Goal: Task Accomplishment & Management: Manage account settings

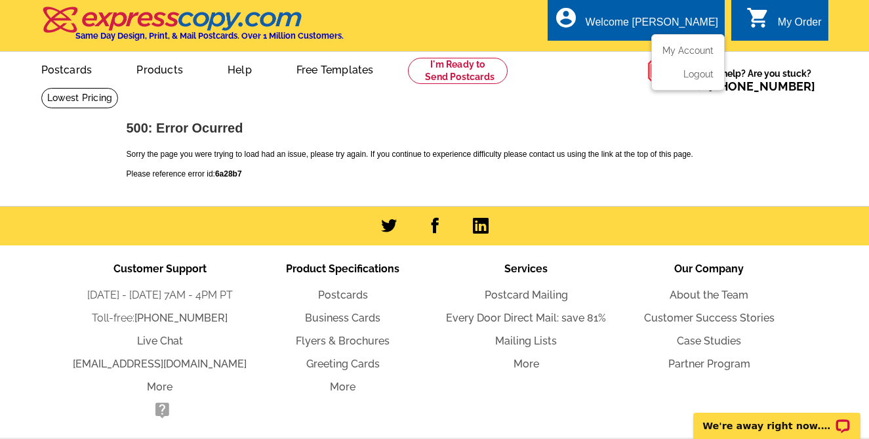
click at [648, 24] on div "Welcome [PERSON_NAME]" at bounding box center [652, 25] width 133 height 18
click at [687, 52] on link "My Account" at bounding box center [685, 51] width 56 height 12
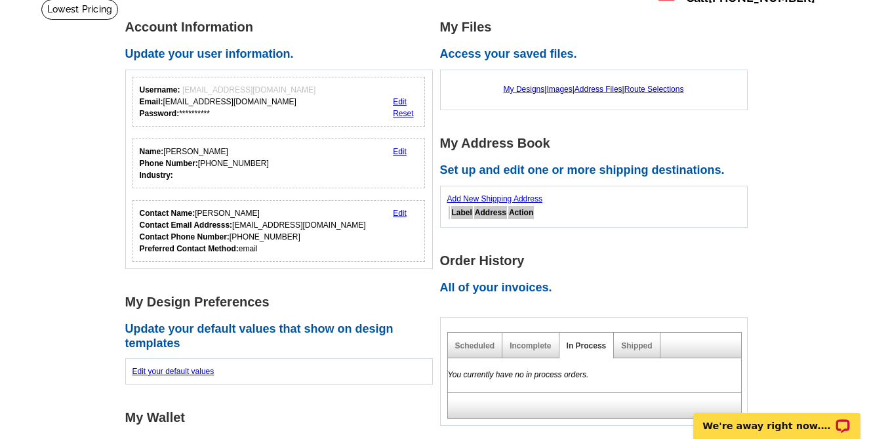
scroll to position [89, 0]
click at [559, 87] on link "Images" at bounding box center [559, 88] width 26 height 9
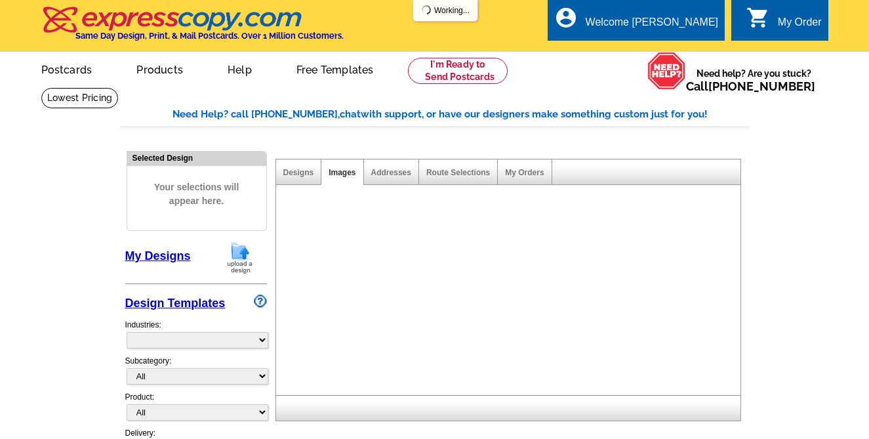
select select "785"
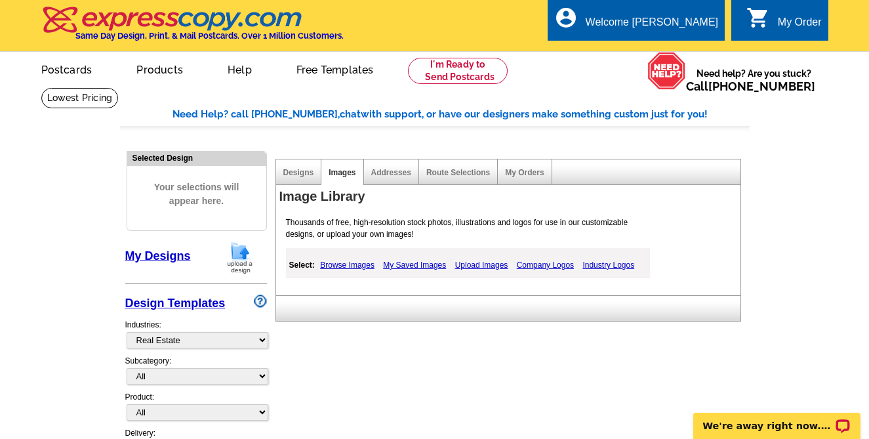
click at [486, 263] on link "Upload Images" at bounding box center [482, 265] width 60 height 16
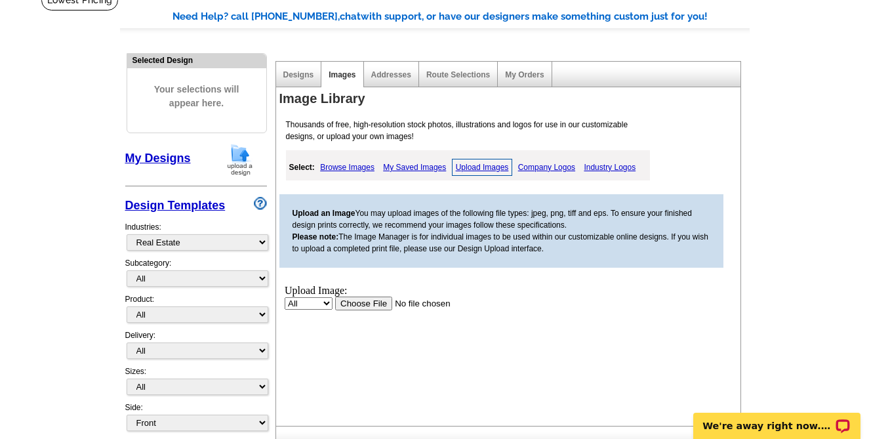
scroll to position [203, 0]
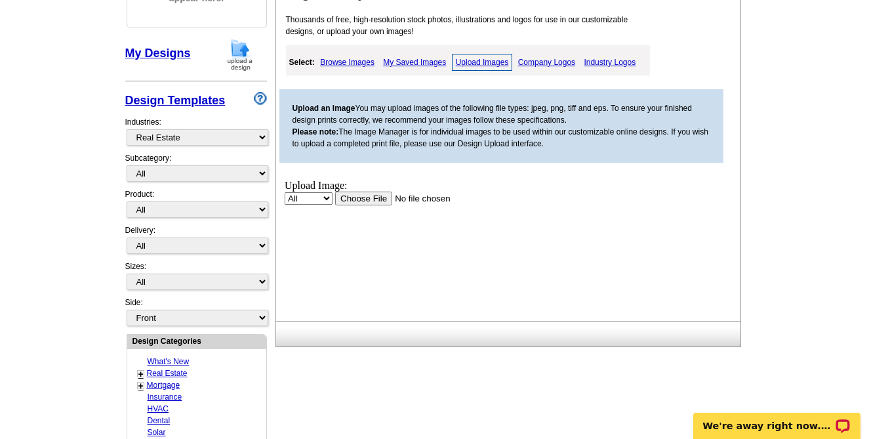
click at [369, 197] on input "file" at bounding box center [418, 198] width 166 height 14
click at [367, 200] on input "file" at bounding box center [418, 198] width 166 height 14
click at [329, 195] on select "All Property" at bounding box center [308, 198] width 48 height 12
click at [347, 60] on link "Browse Images" at bounding box center [347, 62] width 61 height 16
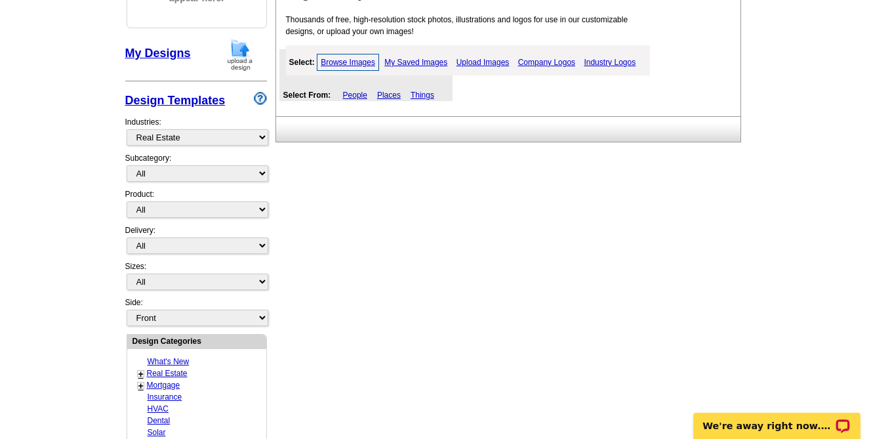
click at [472, 61] on link "Upload Images" at bounding box center [483, 62] width 60 height 16
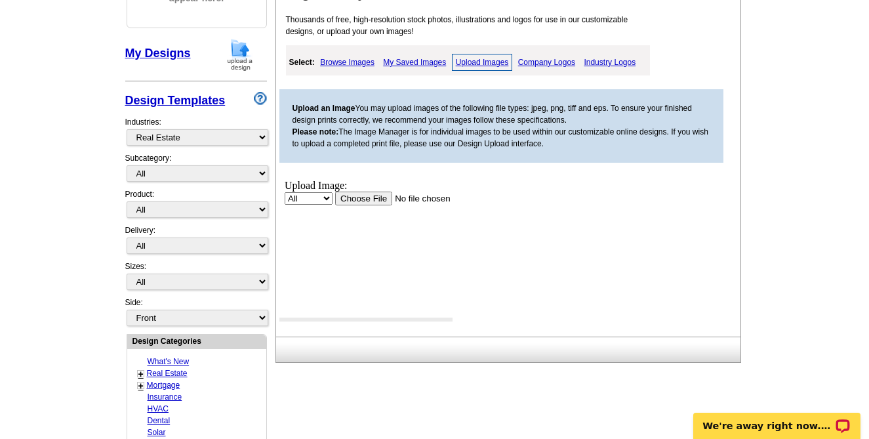
scroll to position [0, 0]
click at [366, 198] on input "file" at bounding box center [418, 198] width 166 height 14
click at [356, 59] on link "Browse Images" at bounding box center [347, 62] width 61 height 16
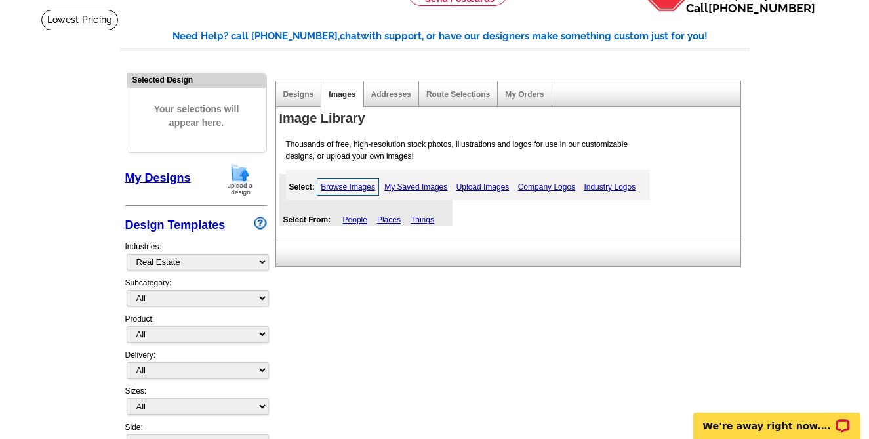
scroll to position [42, 0]
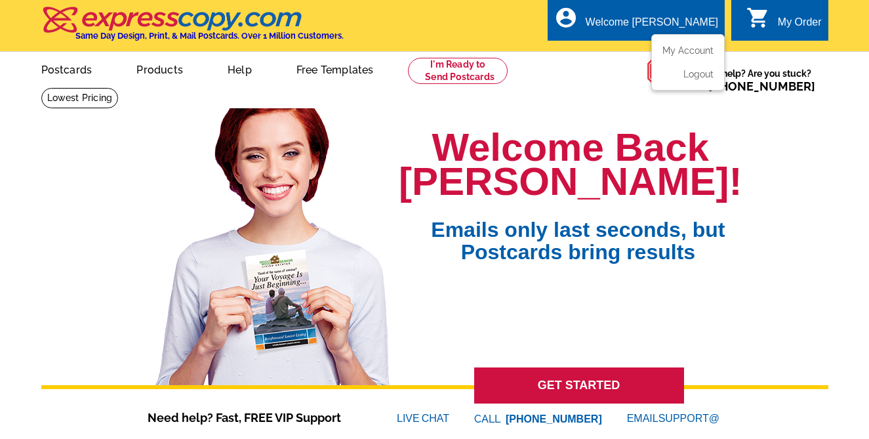
click at [664, 20] on div "Welcome [PERSON_NAME]" at bounding box center [652, 25] width 133 height 18
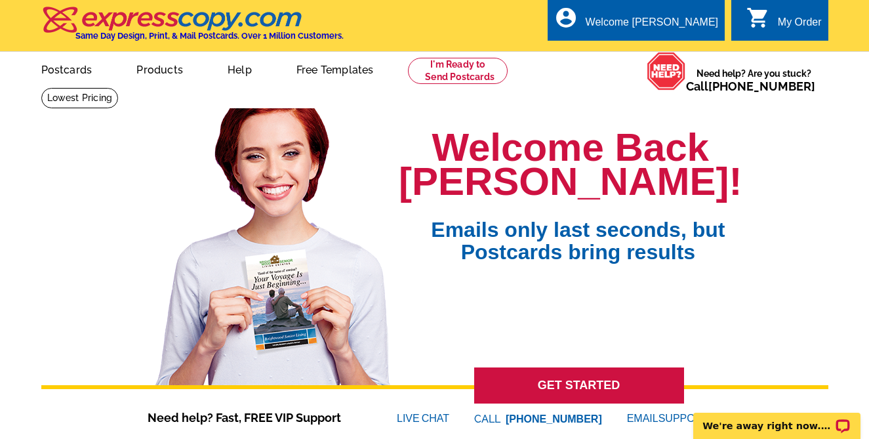
click at [787, 20] on div "My Order" at bounding box center [800, 25] width 44 height 18
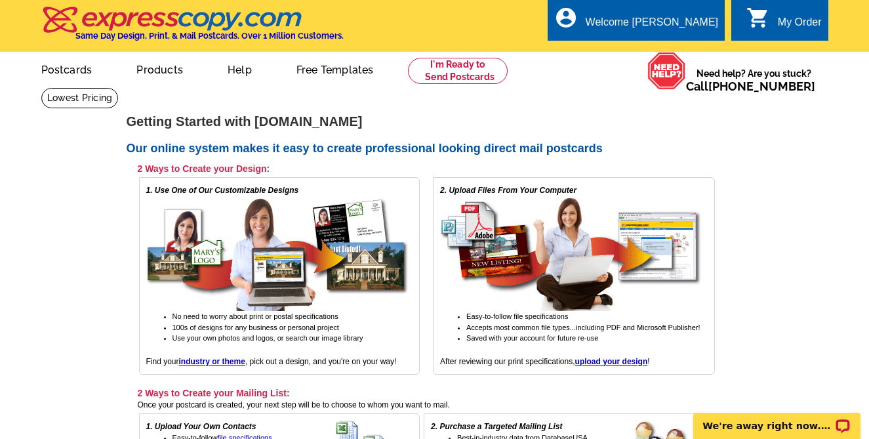
click at [782, 25] on div "My Order" at bounding box center [800, 25] width 44 height 18
click at [684, 50] on link "My Account" at bounding box center [685, 51] width 56 height 12
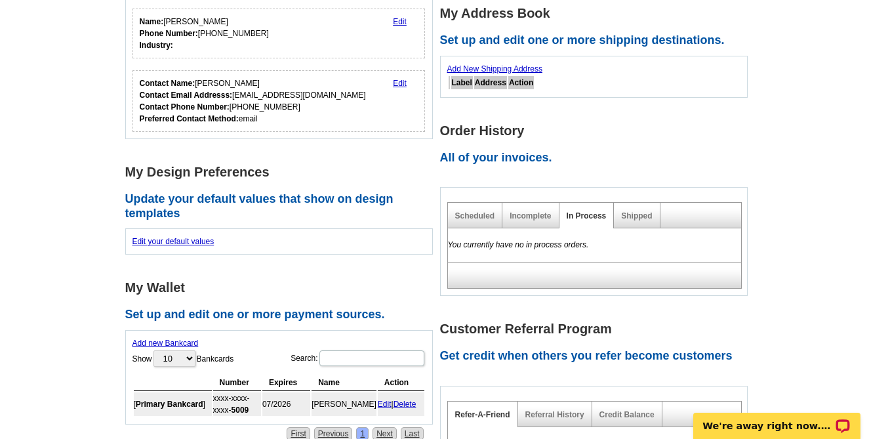
scroll to position [28, 0]
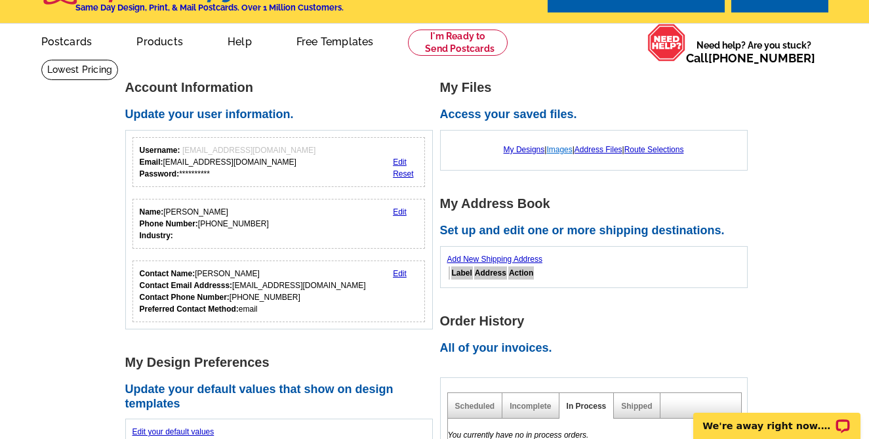
click at [561, 150] on link "Images" at bounding box center [559, 149] width 26 height 9
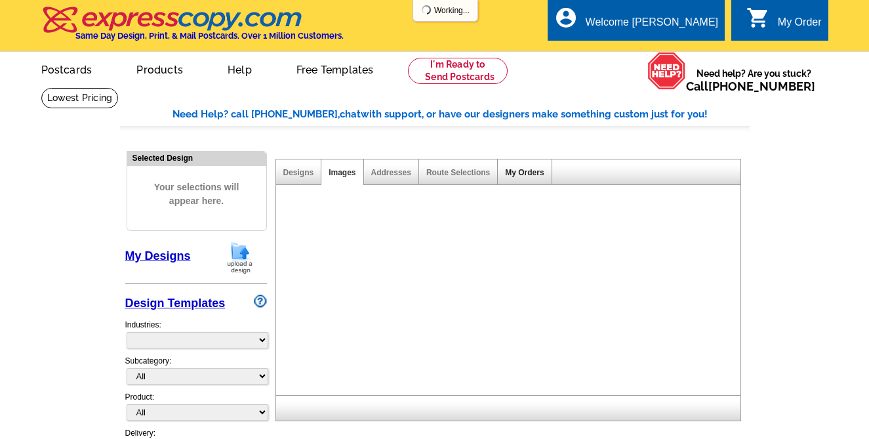
select select "785"
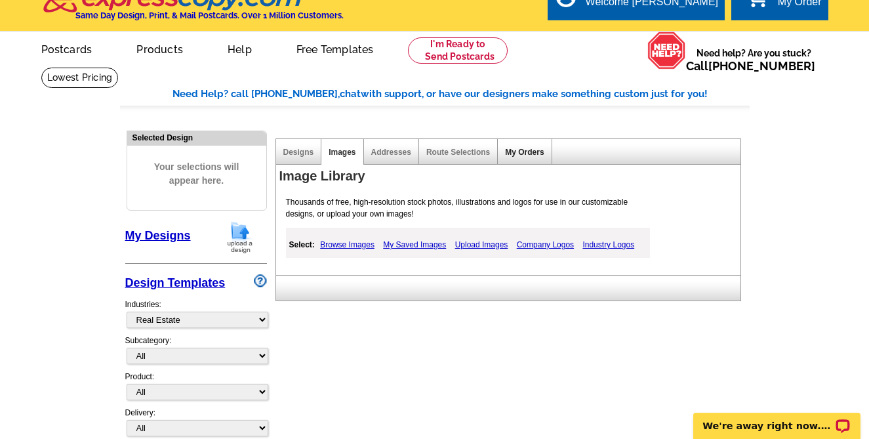
scroll to position [21, 0]
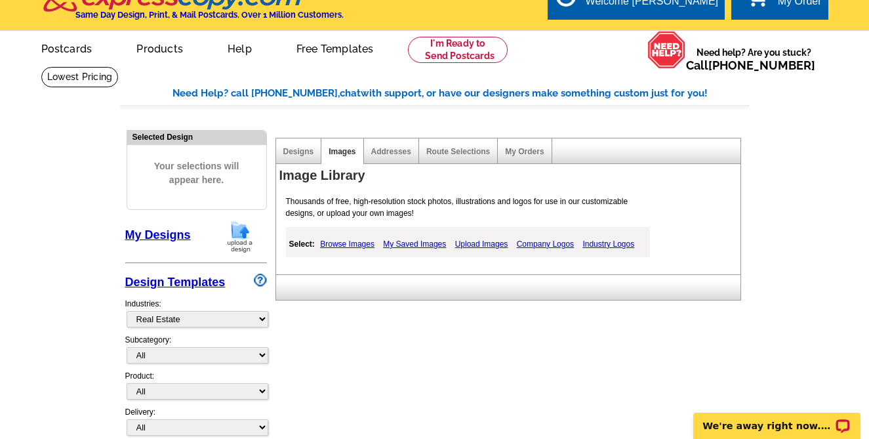
click at [472, 242] on link "Upload Images" at bounding box center [482, 244] width 60 height 16
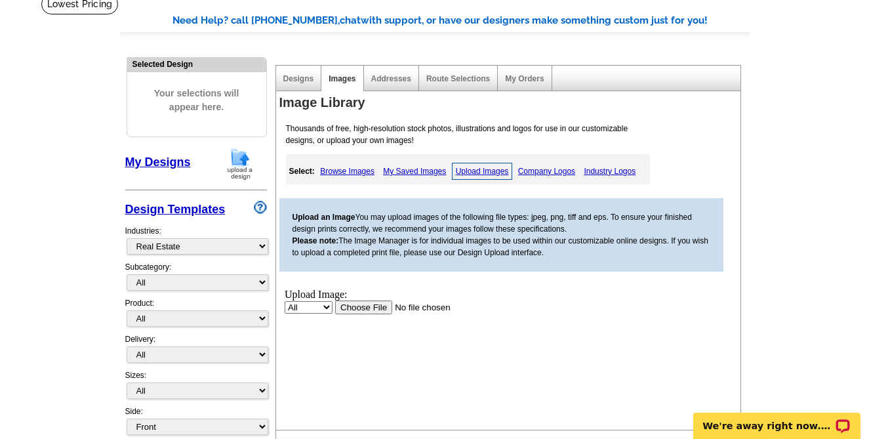
scroll to position [178, 0]
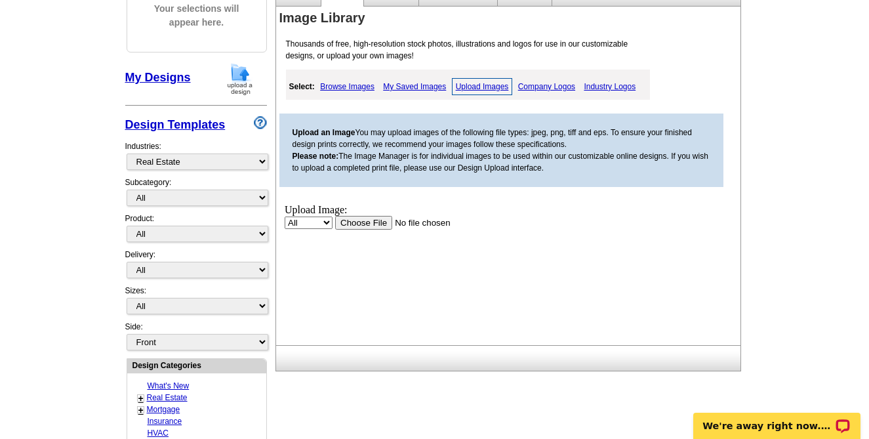
click at [382, 222] on input "file" at bounding box center [418, 222] width 166 height 14
